Goal: Task Accomplishment & Management: Use online tool/utility

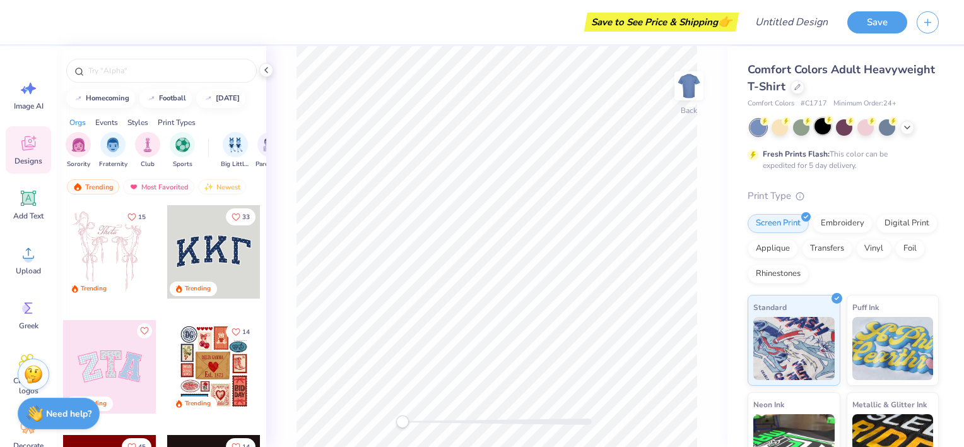
click at [822, 127] on div at bounding box center [823, 126] width 16 height 16
click at [121, 72] on input "text" at bounding box center [168, 70] width 162 height 13
type input "sigma"
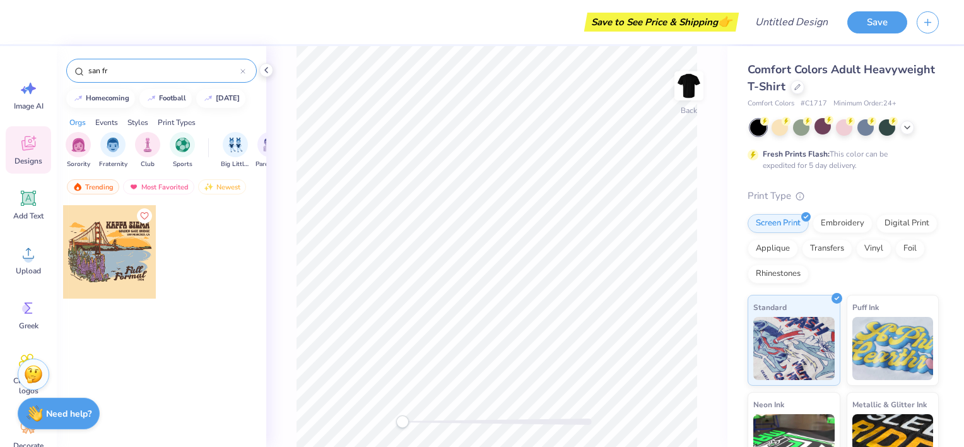
type input "san"
type input "golden gate"
drag, startPoint x: 183, startPoint y: 78, endPoint x: 97, endPoint y: 88, distance: 87.0
click at [97, 88] on div "golden gate homecoming football halloween Orgs Events Styles Print Types Sorori…" at bounding box center [162, 269] width 210 height 447
drag, startPoint x: 136, startPoint y: 71, endPoint x: 38, endPoint y: 83, distance: 98.6
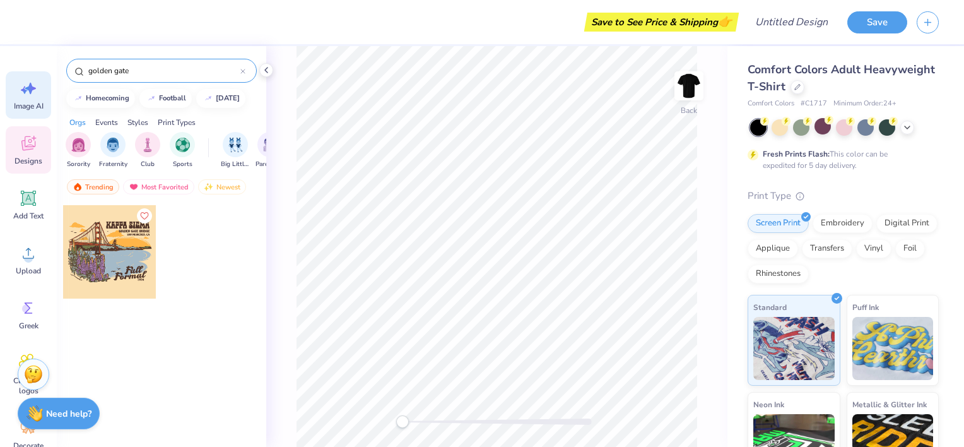
click at [38, 83] on div "Save to See Price & Shipping 👉 Design Title Save Image AI Designs Add Text Uplo…" at bounding box center [482, 223] width 964 height 447
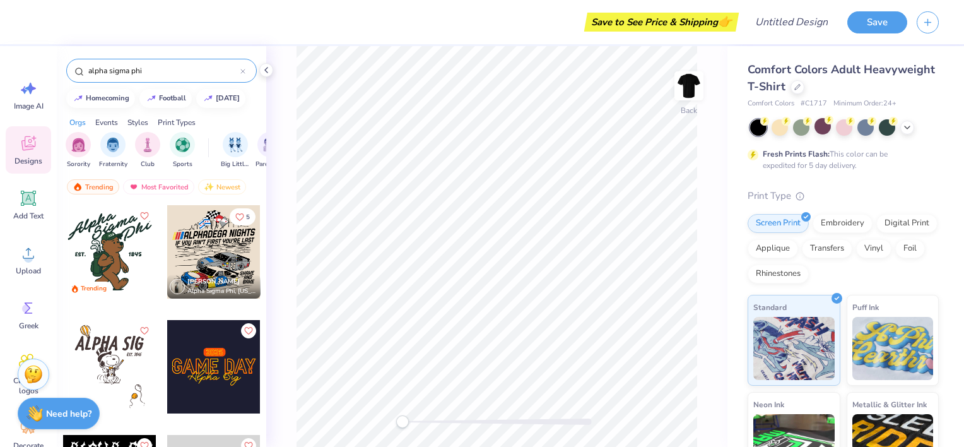
type input "alpha sigma phi"
click at [232, 238] on div at bounding box center [213, 251] width 93 height 93
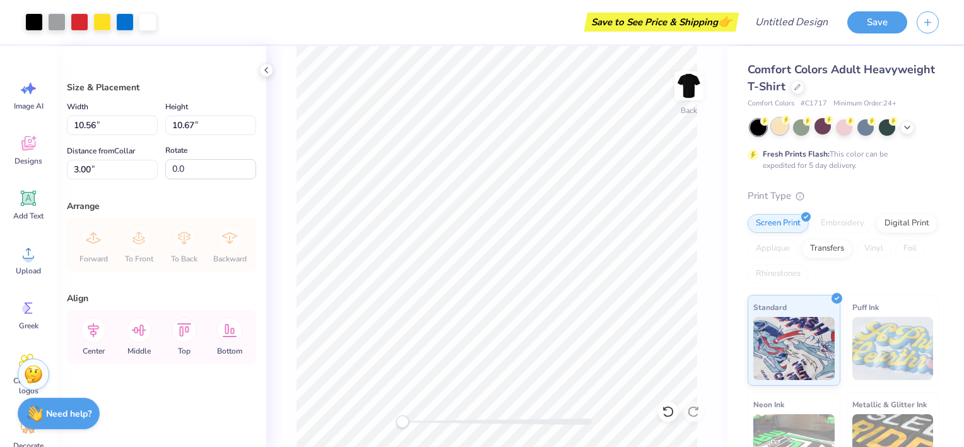
click at [783, 127] on div at bounding box center [780, 126] width 16 height 16
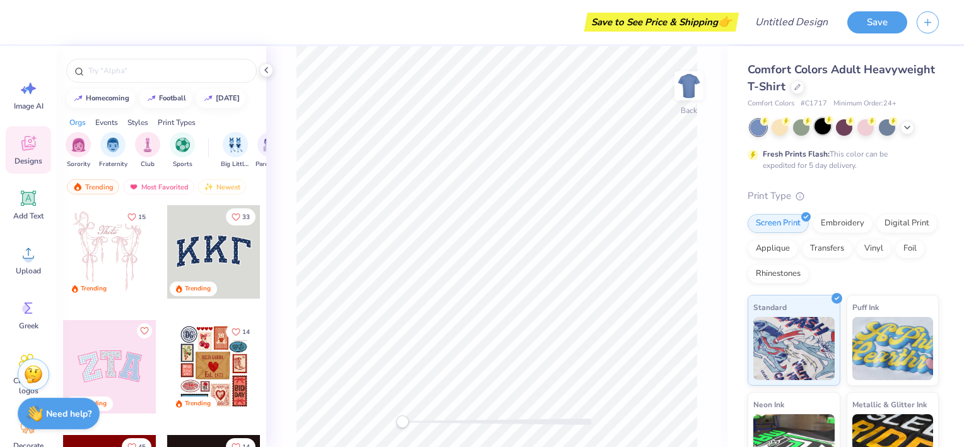
click at [822, 127] on div at bounding box center [823, 126] width 16 height 16
click at [157, 68] on input "text" at bounding box center [168, 70] width 162 height 13
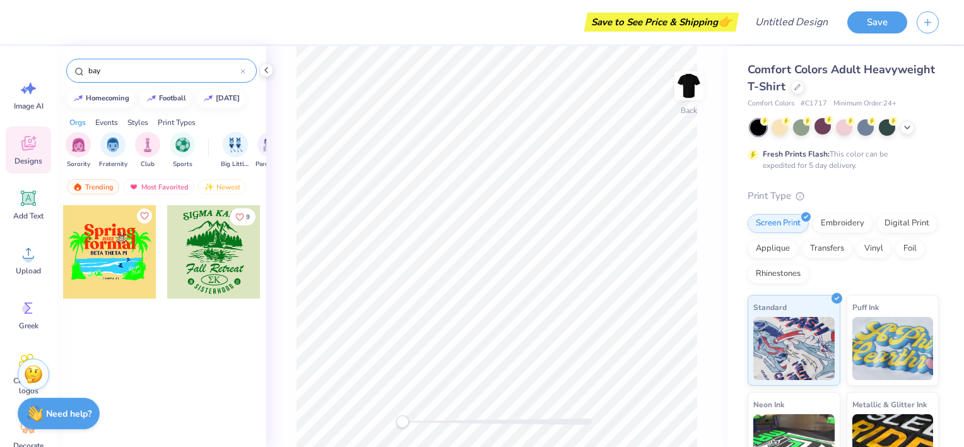
type input "bay"
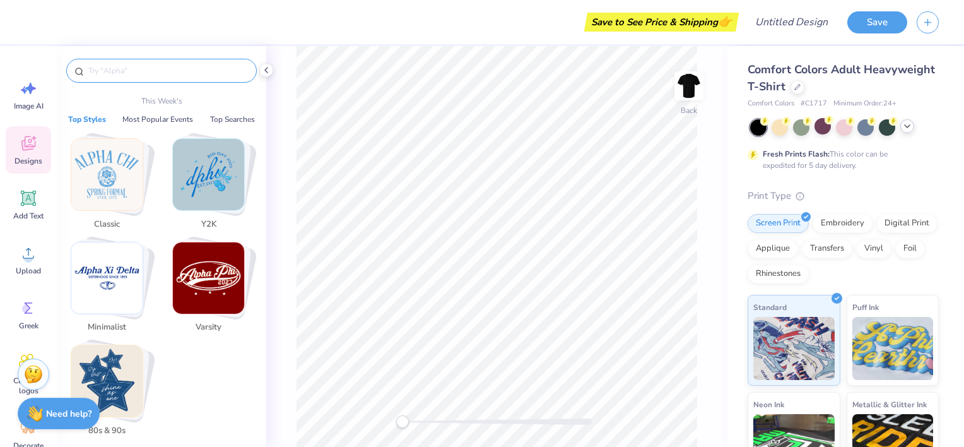
click at [911, 129] on icon at bounding box center [907, 126] width 10 height 10
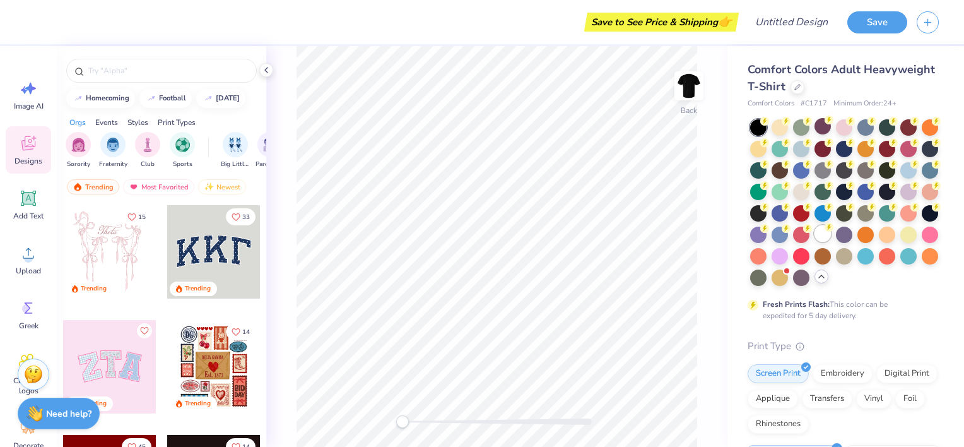
click at [815, 242] on div at bounding box center [823, 233] width 16 height 16
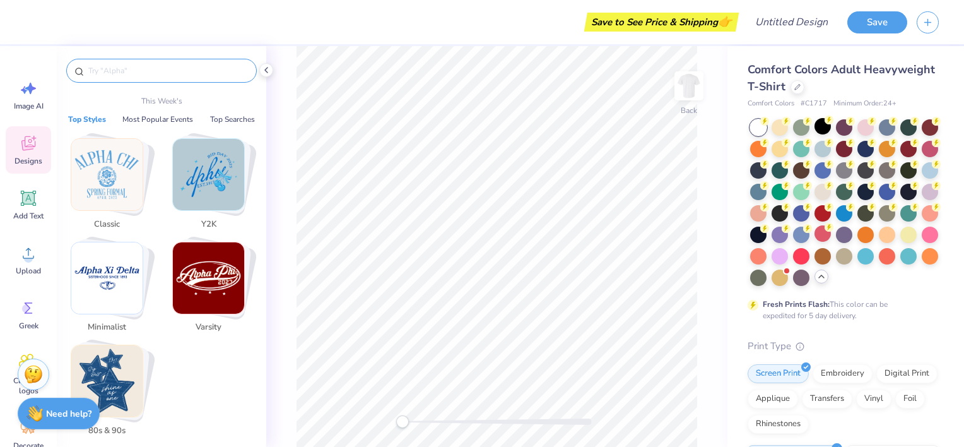
click at [134, 65] on input "text" at bounding box center [168, 70] width 162 height 13
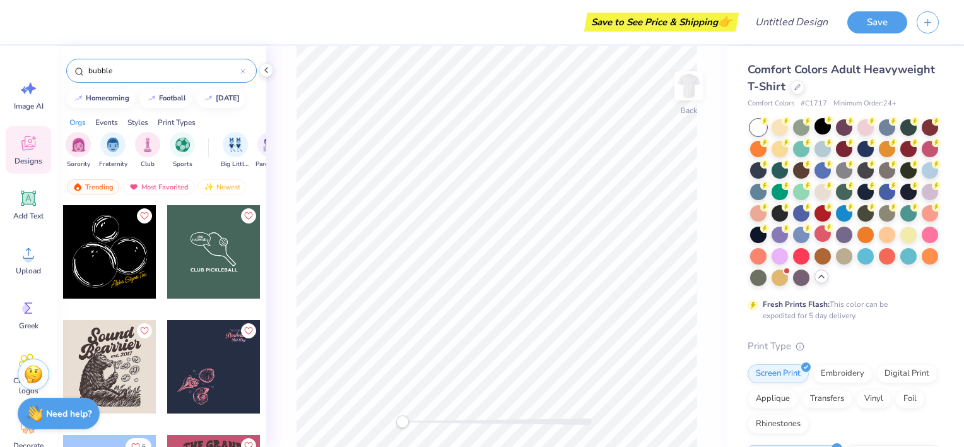
type input "bubble"
click at [112, 122] on div "Events" at bounding box center [106, 122] width 23 height 11
click at [141, 121] on div "Styles" at bounding box center [137, 122] width 21 height 11
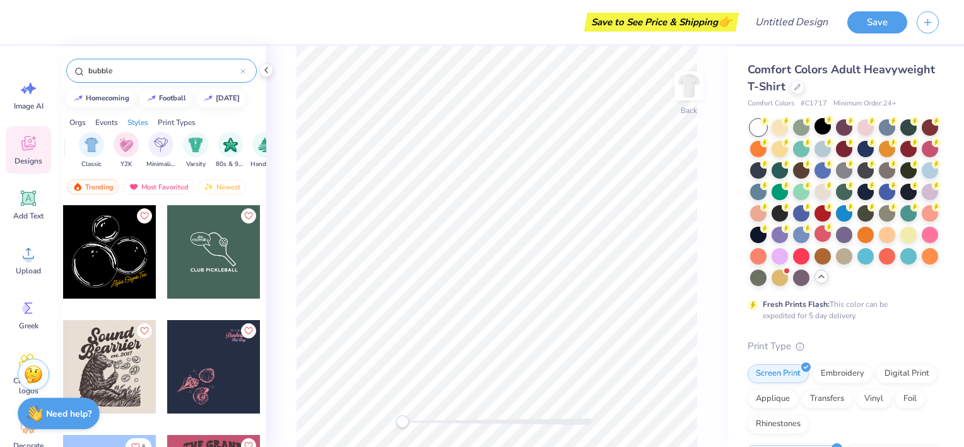
scroll to position [0, 661]
click at [82, 140] on img "filter for Classic" at bounding box center [78, 143] width 15 height 15
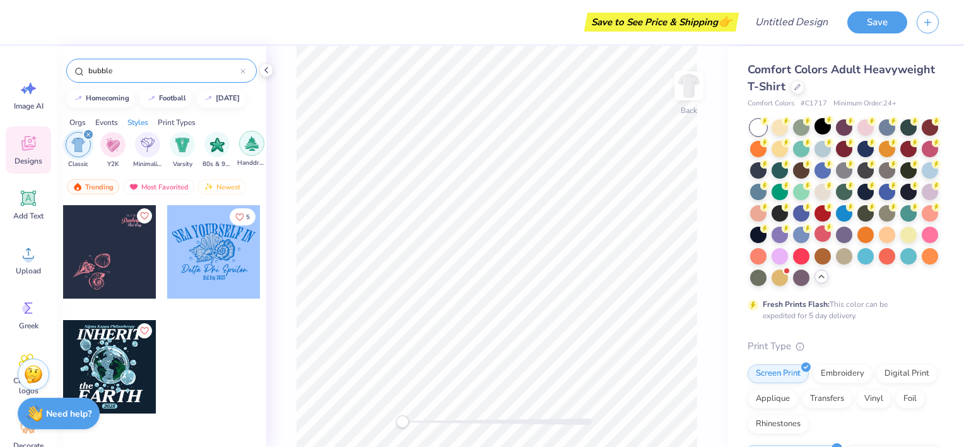
click at [247, 148] on img "filter for Handdrawn" at bounding box center [252, 143] width 14 height 15
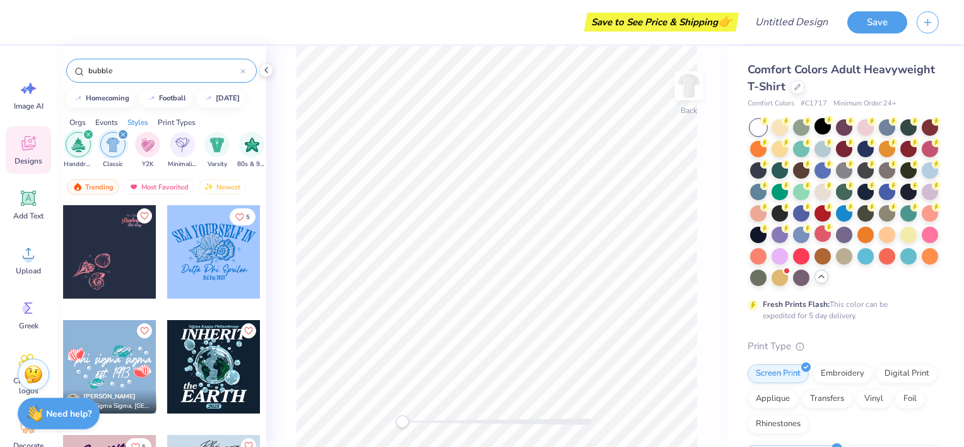
click at [90, 135] on icon "filter for Handdrawn" at bounding box center [88, 135] width 4 height 4
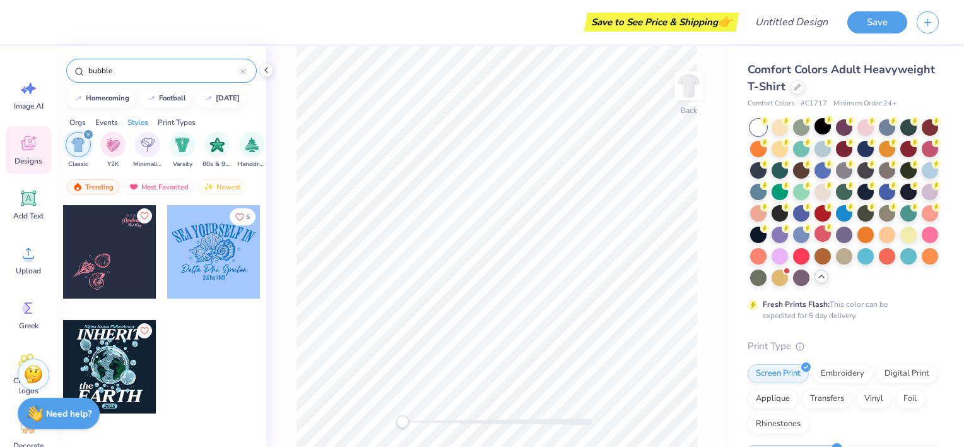
click at [92, 135] on div "filter for Classic" at bounding box center [88, 134] width 11 height 11
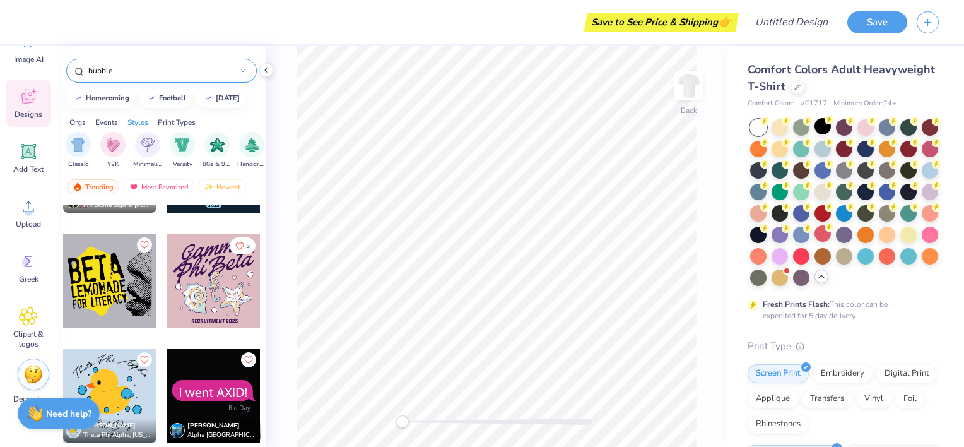
scroll to position [106, 0]
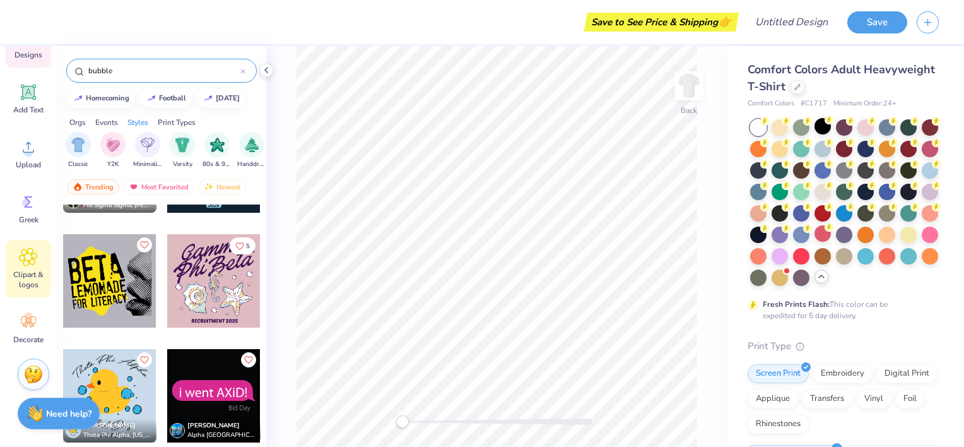
click at [41, 255] on div "Clipart & logos" at bounding box center [28, 268] width 45 height 57
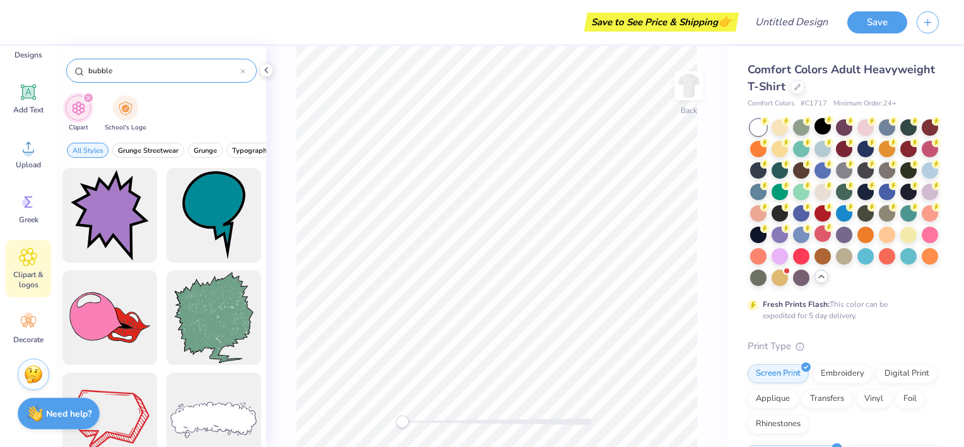
type input "bubbles"
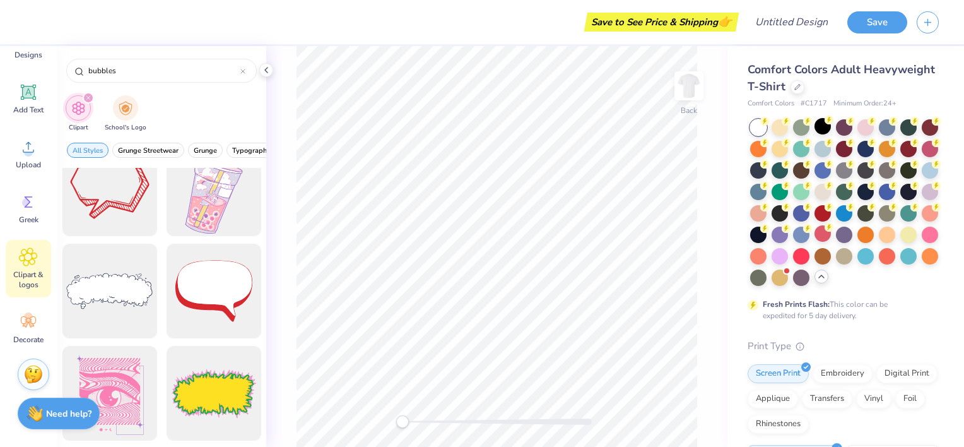
scroll to position [0, 0]
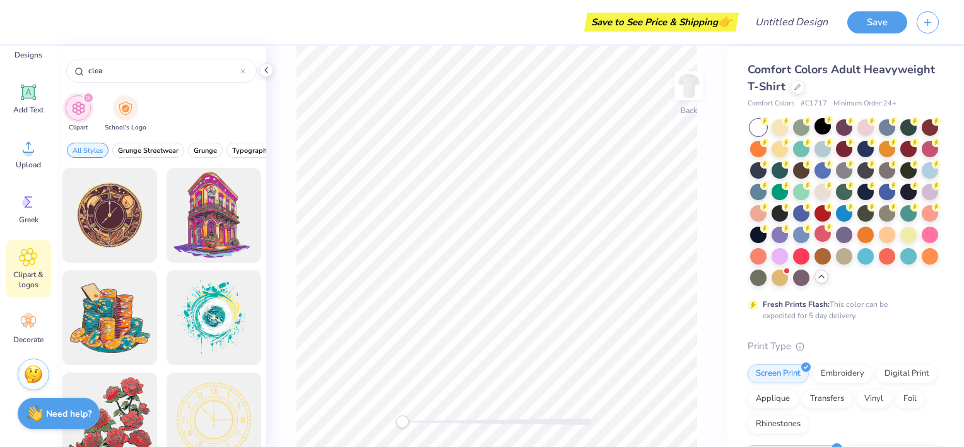
type input "clean"
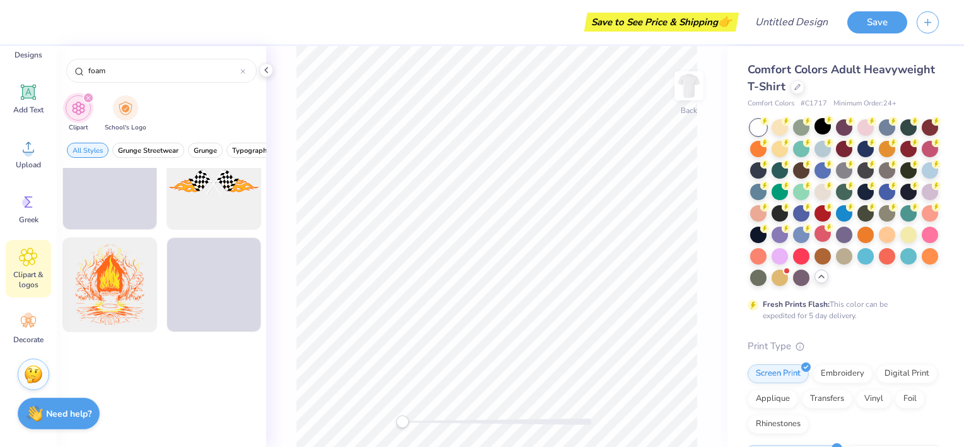
scroll to position [210, 0]
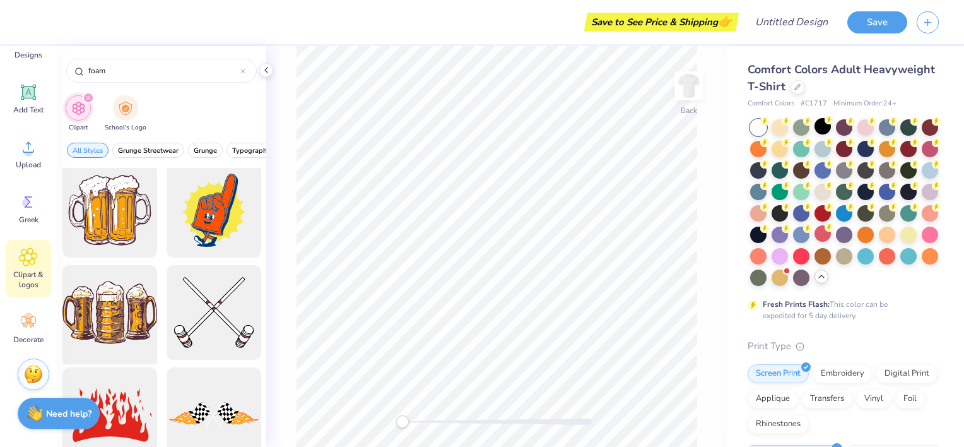
type input "foam"
click at [98, 309] on div at bounding box center [109, 313] width 104 height 104
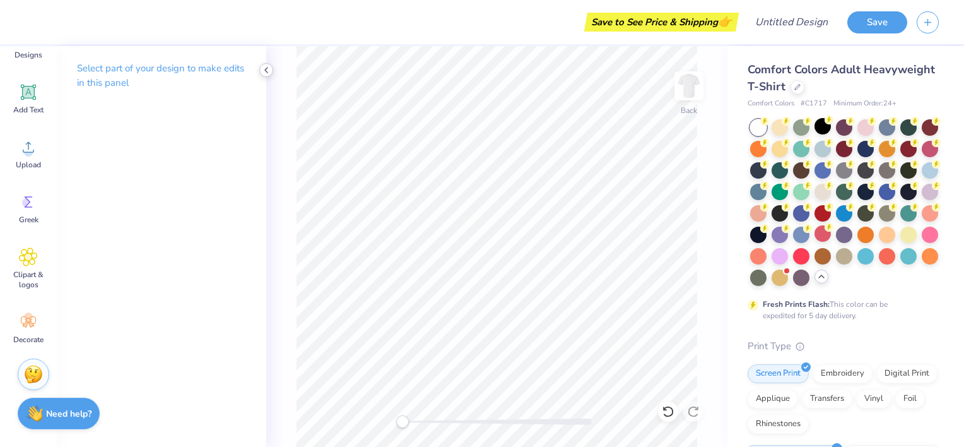
click at [265, 75] on div at bounding box center [266, 70] width 14 height 14
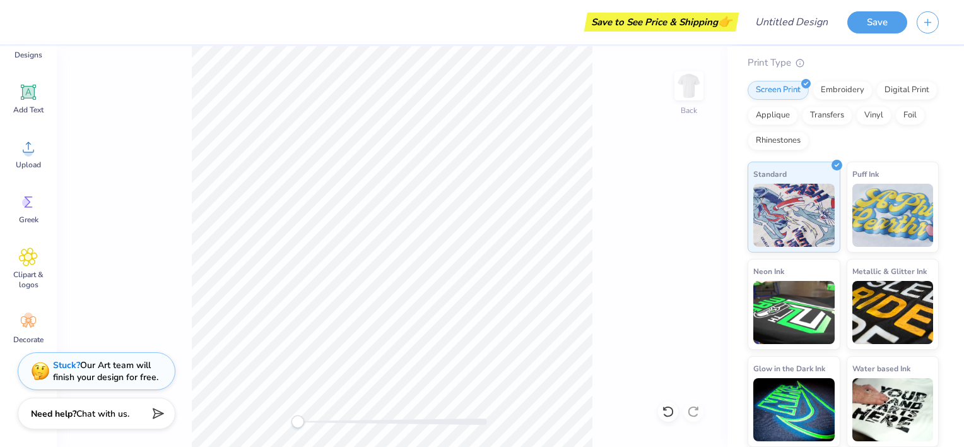
scroll to position [0, 0]
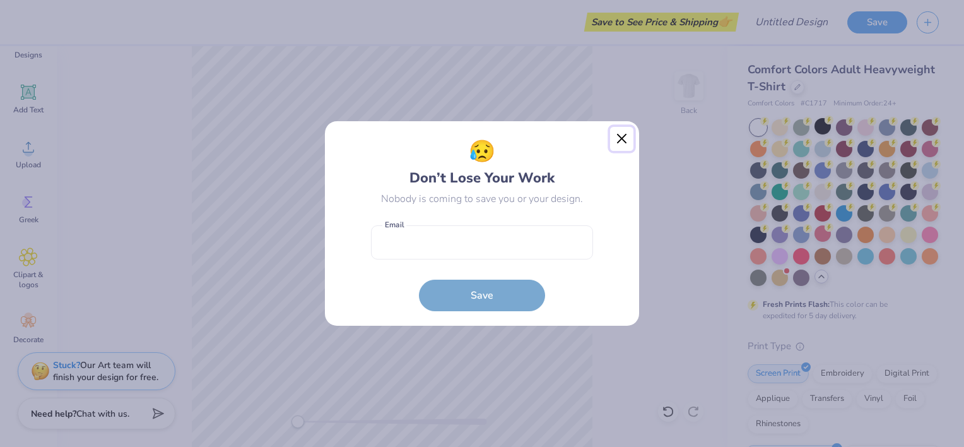
click at [621, 145] on button "Close" at bounding box center [622, 139] width 24 height 24
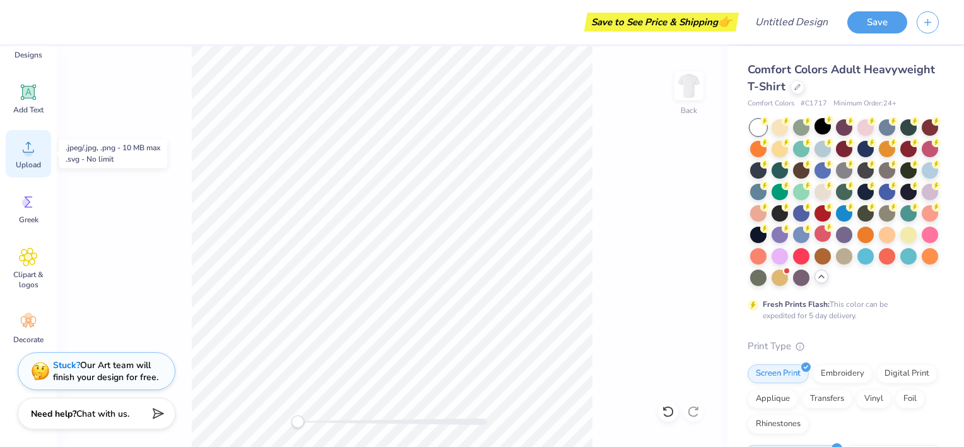
click at [45, 153] on div "Upload" at bounding box center [28, 153] width 45 height 47
click at [129, 414] on span "Chat with us." at bounding box center [102, 412] width 53 height 12
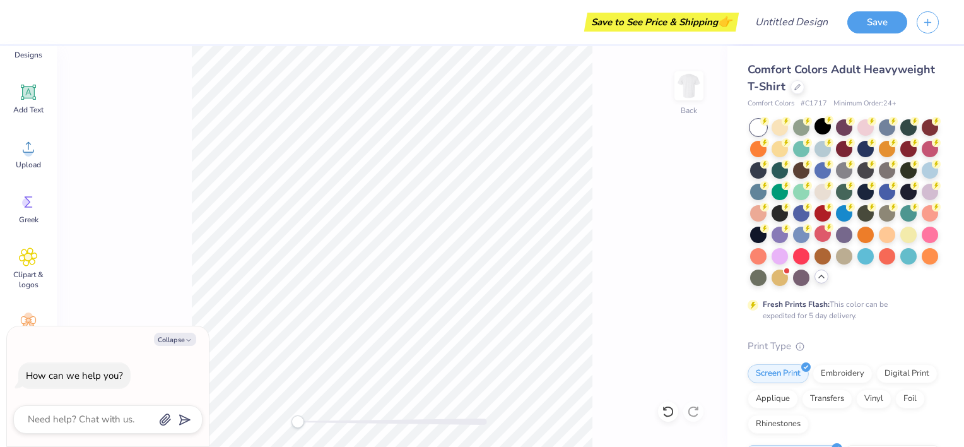
click at [146, 131] on div "Back" at bounding box center [392, 246] width 671 height 401
click at [598, 121] on div "Back" at bounding box center [392, 246] width 671 height 401
click at [35, 156] on icon at bounding box center [28, 147] width 19 height 19
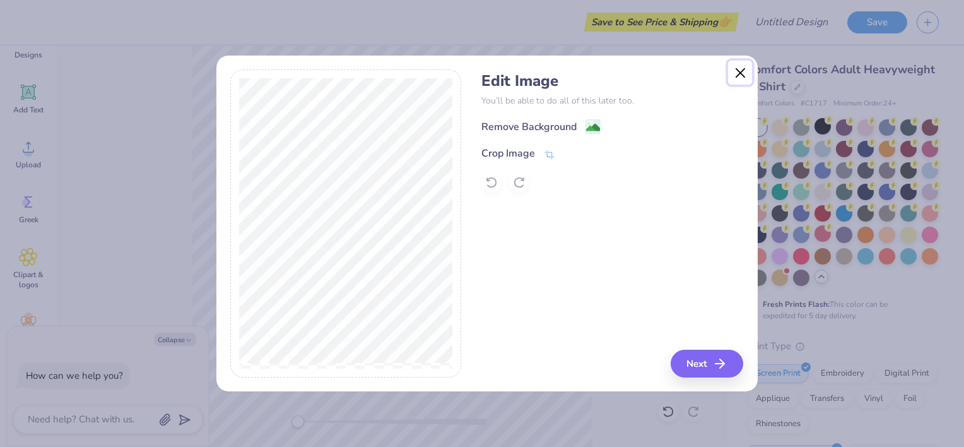
click at [737, 73] on button "Close" at bounding box center [740, 73] width 24 height 24
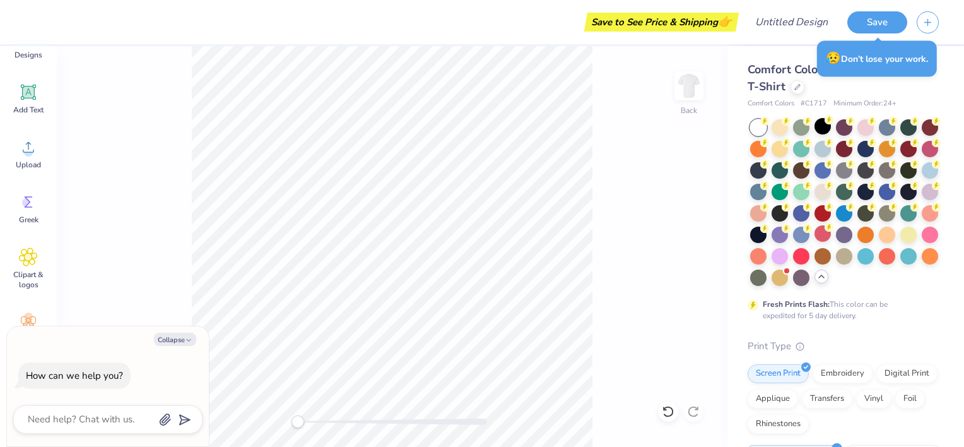
type textarea "x"
